Goal: Task Accomplishment & Management: Use online tool/utility

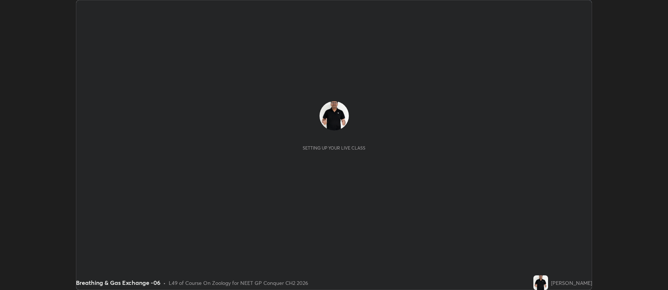
scroll to position [290, 668]
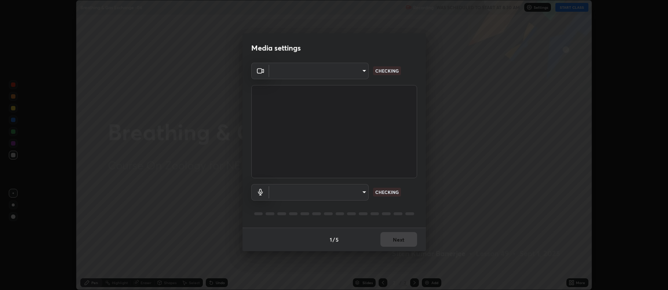
type input "5db75064d966c38022f0861f891c2b2deb8a9bf9a9a5a4ce251b0e0f2e365e36"
type input "default"
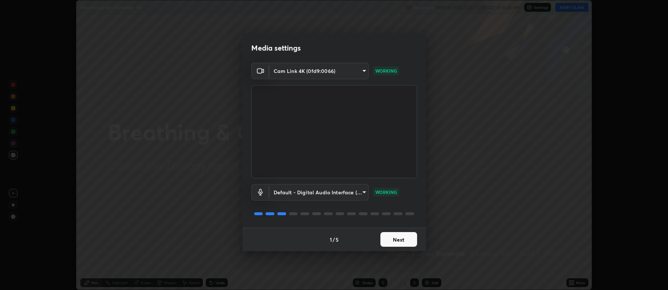
click at [401, 240] on button "Next" at bounding box center [398, 239] width 37 height 15
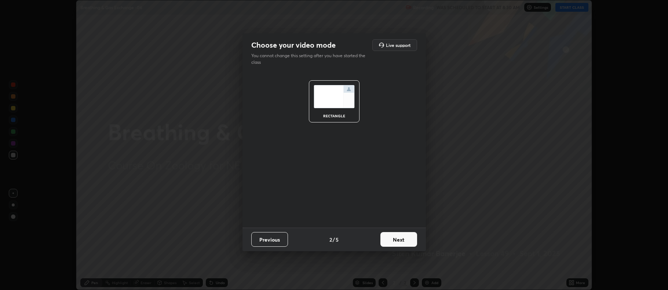
click at [402, 241] on button "Next" at bounding box center [398, 239] width 37 height 15
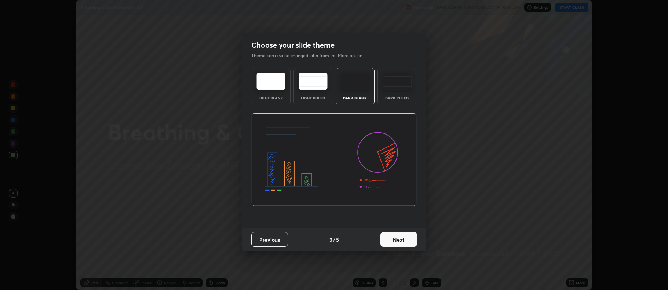
click at [401, 240] on button "Next" at bounding box center [398, 239] width 37 height 15
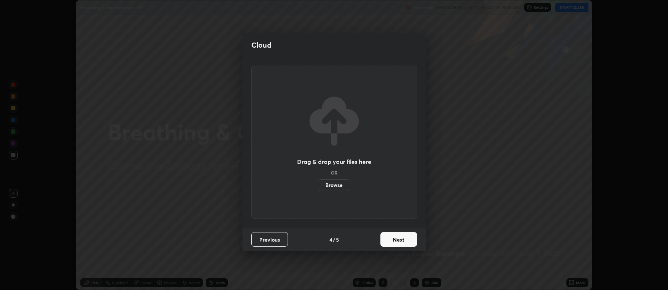
click at [402, 241] on button "Next" at bounding box center [398, 239] width 37 height 15
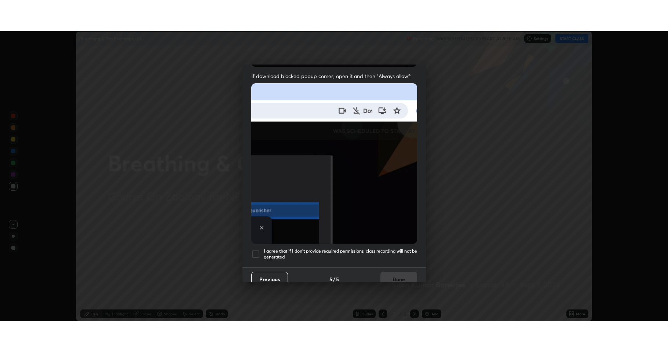
scroll to position [149, 0]
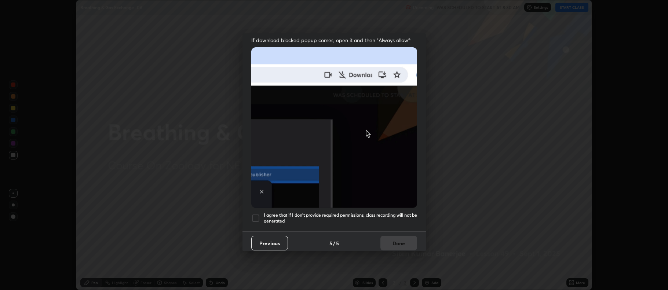
click at [254, 214] on div at bounding box center [255, 218] width 9 height 9
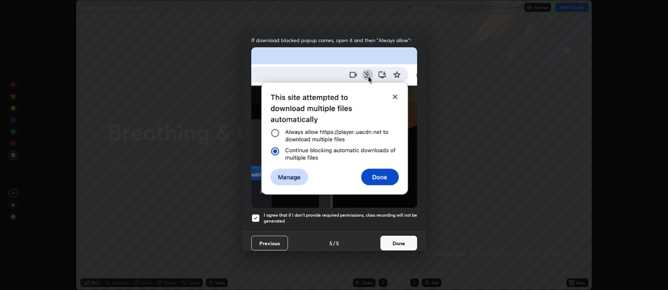
click at [397, 242] on button "Done" at bounding box center [398, 243] width 37 height 15
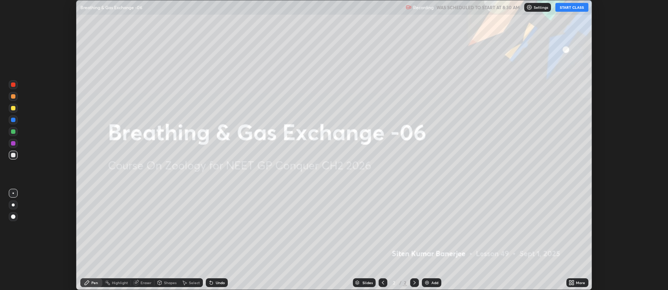
click at [572, 7] on button "START CLASS" at bounding box center [571, 7] width 33 height 9
click at [578, 285] on div "More" at bounding box center [580, 283] width 9 height 4
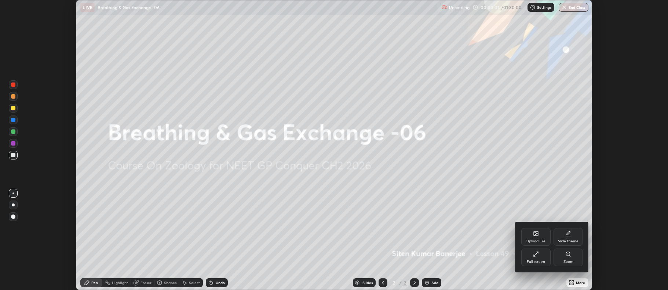
click at [532, 258] on div "Full screen" at bounding box center [535, 258] width 29 height 18
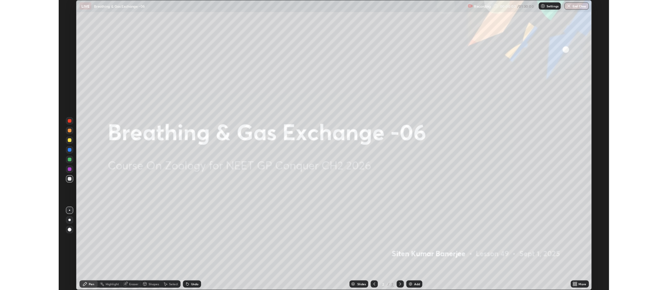
scroll to position [352, 668]
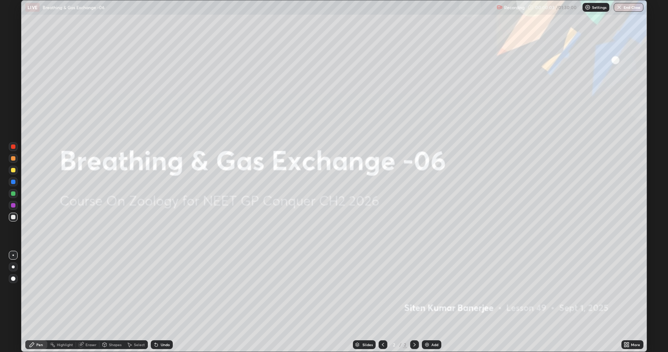
click at [433, 290] on div "Add" at bounding box center [434, 345] width 7 height 4
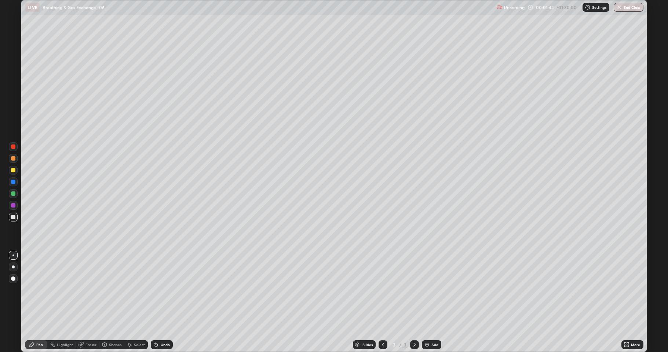
click at [12, 194] on div at bounding box center [13, 194] width 4 height 4
click at [92, 290] on div "Eraser" at bounding box center [90, 345] width 11 height 4
click at [43, 290] on div "Pen" at bounding box center [36, 344] width 22 height 9
click at [11, 218] on div at bounding box center [13, 217] width 9 height 9
click at [11, 171] on div at bounding box center [13, 170] width 9 height 9
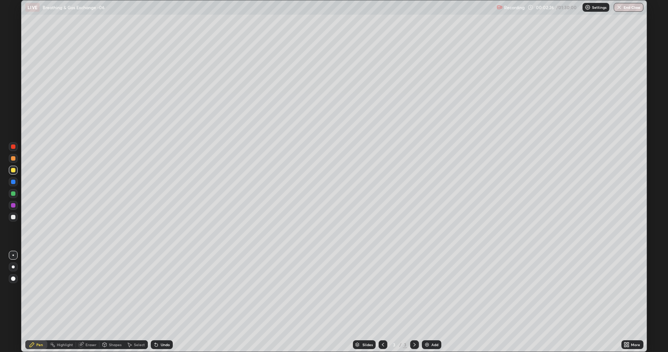
click at [13, 218] on div at bounding box center [13, 217] width 4 height 4
click at [13, 147] on div at bounding box center [13, 147] width 4 height 4
click at [11, 182] on div at bounding box center [13, 182] width 4 height 4
click at [11, 195] on div at bounding box center [13, 194] width 4 height 4
click at [90, 290] on div "Eraser" at bounding box center [90, 345] width 11 height 4
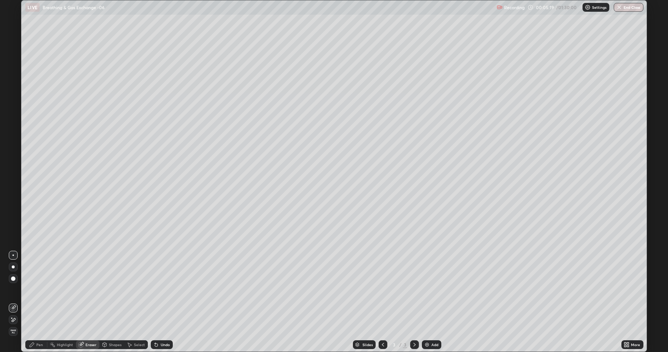
click at [38, 290] on div "Pen" at bounding box center [39, 345] width 7 height 4
click at [11, 193] on div at bounding box center [13, 194] width 4 height 4
click at [14, 217] on div at bounding box center [13, 217] width 4 height 4
click at [13, 182] on div at bounding box center [13, 182] width 4 height 4
click at [12, 172] on div at bounding box center [13, 170] width 4 height 4
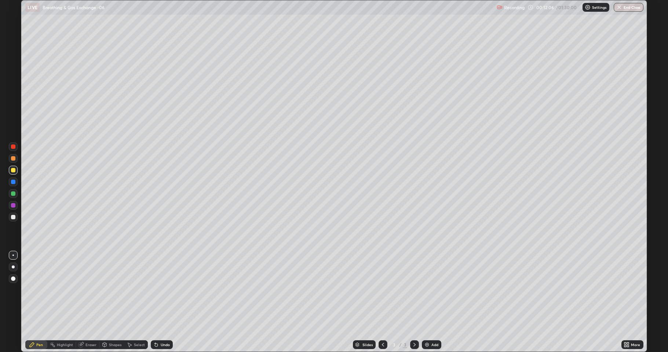
click at [13, 206] on div at bounding box center [13, 205] width 4 height 4
click at [13, 170] on div at bounding box center [13, 170] width 4 height 4
click at [13, 206] on div at bounding box center [13, 205] width 4 height 4
click at [14, 218] on div at bounding box center [13, 217] width 4 height 4
click at [13, 147] on div at bounding box center [13, 147] width 4 height 4
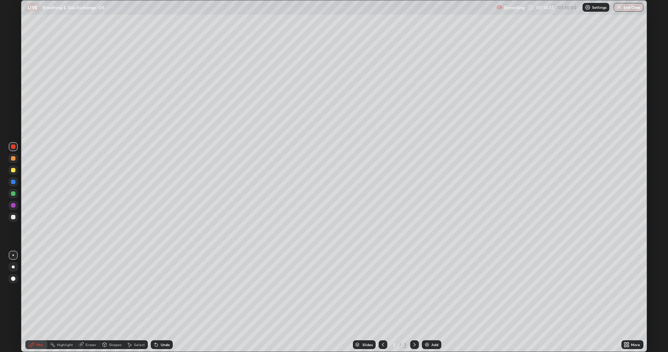
click at [12, 173] on div at bounding box center [13, 170] width 9 height 9
click at [13, 146] on div at bounding box center [13, 147] width 4 height 4
click at [14, 182] on div at bounding box center [13, 182] width 4 height 4
click at [16, 216] on div at bounding box center [13, 217] width 9 height 9
click at [434, 290] on div "Add" at bounding box center [434, 345] width 7 height 4
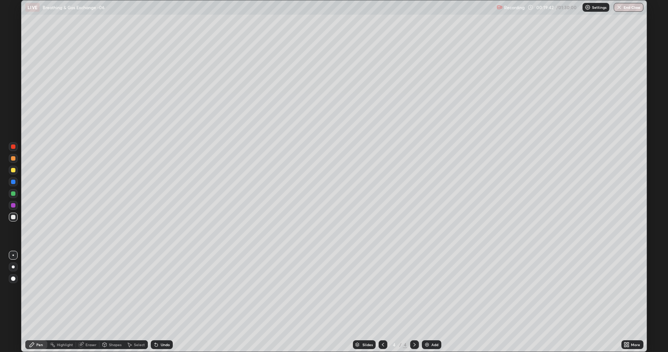
click at [12, 172] on div at bounding box center [13, 170] width 4 height 4
click at [13, 216] on div at bounding box center [13, 217] width 4 height 4
click at [90, 290] on div "Eraser" at bounding box center [90, 345] width 11 height 4
click at [39, 290] on div "Pen" at bounding box center [36, 344] width 22 height 9
click at [16, 217] on div at bounding box center [13, 217] width 9 height 9
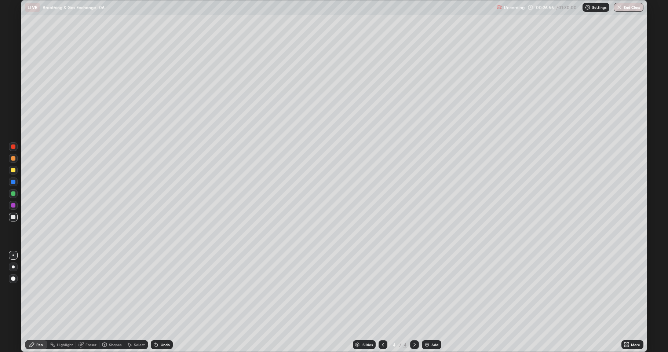
click at [12, 219] on div at bounding box center [13, 217] width 4 height 4
click at [382, 290] on icon at bounding box center [383, 345] width 6 height 6
click at [414, 290] on icon at bounding box center [415, 345] width 6 height 6
click at [12, 171] on div at bounding box center [13, 170] width 4 height 4
click at [431, 290] on div "Add" at bounding box center [431, 344] width 19 height 9
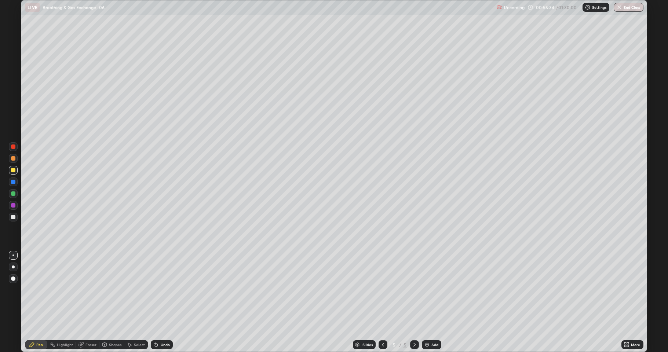
click at [13, 205] on div at bounding box center [13, 205] width 4 height 4
click at [14, 170] on div at bounding box center [13, 170] width 4 height 4
click at [12, 159] on div at bounding box center [13, 158] width 4 height 4
click at [427, 290] on div "Add" at bounding box center [431, 344] width 19 height 9
click at [12, 217] on div at bounding box center [13, 217] width 4 height 4
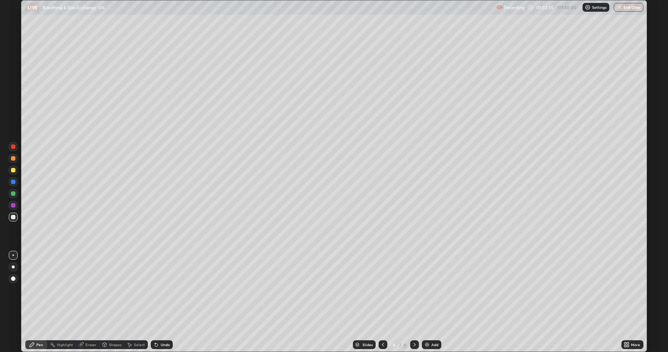
click at [12, 170] on div at bounding box center [13, 170] width 4 height 4
click at [91, 290] on div "Eraser" at bounding box center [87, 344] width 23 height 9
click at [38, 290] on div "Pen" at bounding box center [36, 344] width 22 height 9
click at [13, 217] on div at bounding box center [13, 217] width 4 height 4
click at [13, 193] on div at bounding box center [13, 194] width 4 height 4
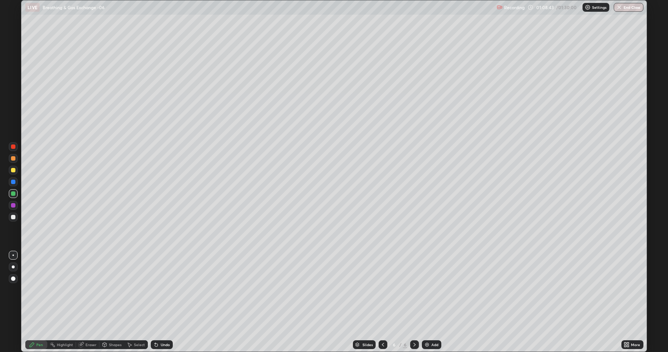
click at [430, 290] on div "Add" at bounding box center [431, 344] width 19 height 9
click at [13, 219] on div at bounding box center [13, 217] width 4 height 4
click at [15, 148] on div at bounding box center [13, 147] width 4 height 4
click at [13, 183] on div at bounding box center [13, 182] width 4 height 4
click at [16, 147] on div at bounding box center [13, 146] width 9 height 9
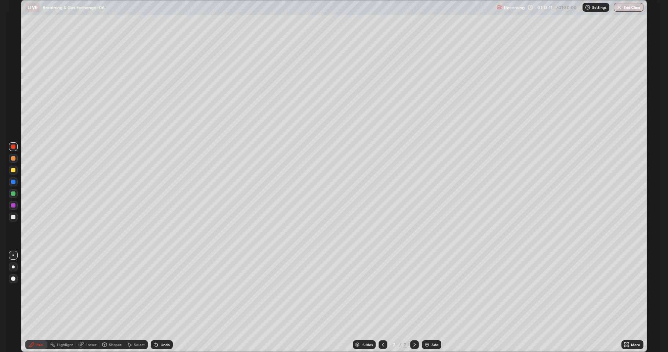
click at [13, 183] on div at bounding box center [13, 182] width 4 height 4
click at [13, 147] on div at bounding box center [13, 147] width 4 height 4
click at [12, 185] on div at bounding box center [13, 182] width 9 height 9
click at [631, 7] on button "End Class" at bounding box center [629, 7] width 30 height 9
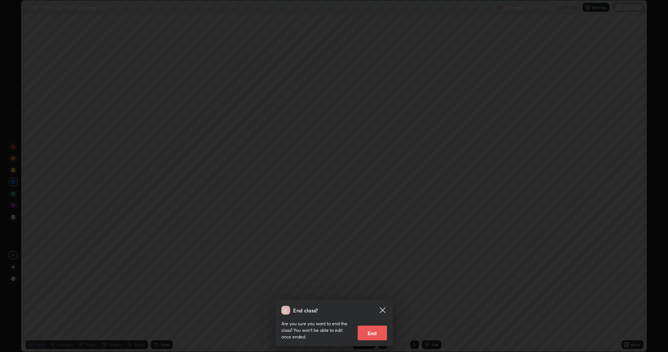
click at [378, 290] on button "End" at bounding box center [372, 333] width 29 height 15
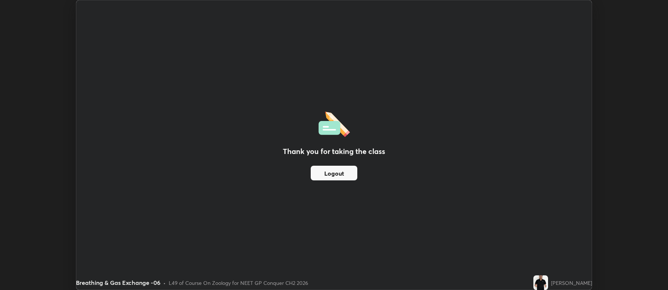
scroll to position [36396, 36018]
